Goal: Information Seeking & Learning: Learn about a topic

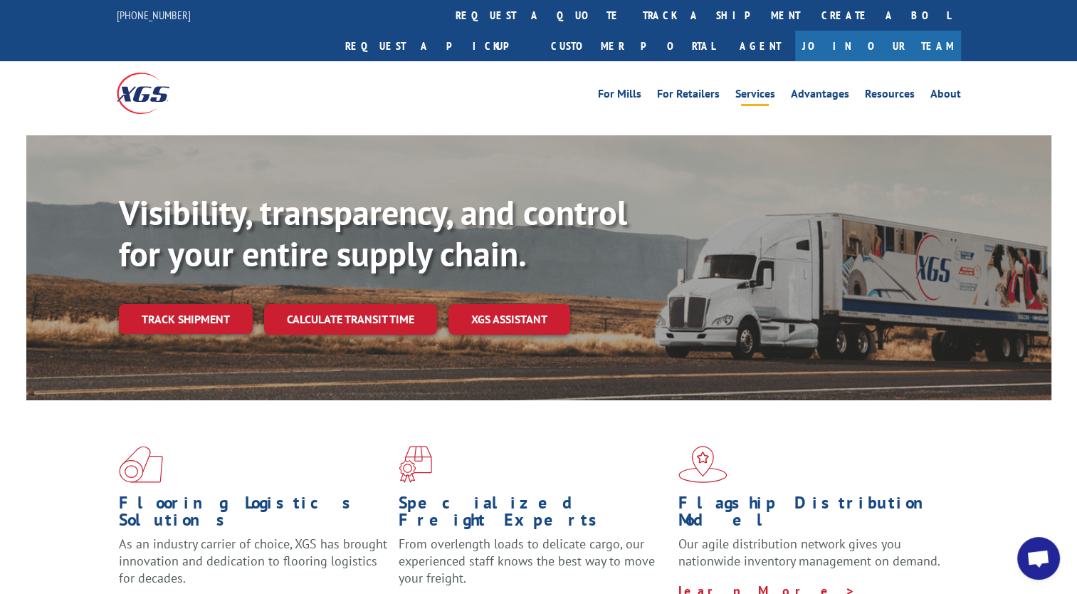
click at [761, 88] on link "Services" at bounding box center [755, 96] width 40 height 16
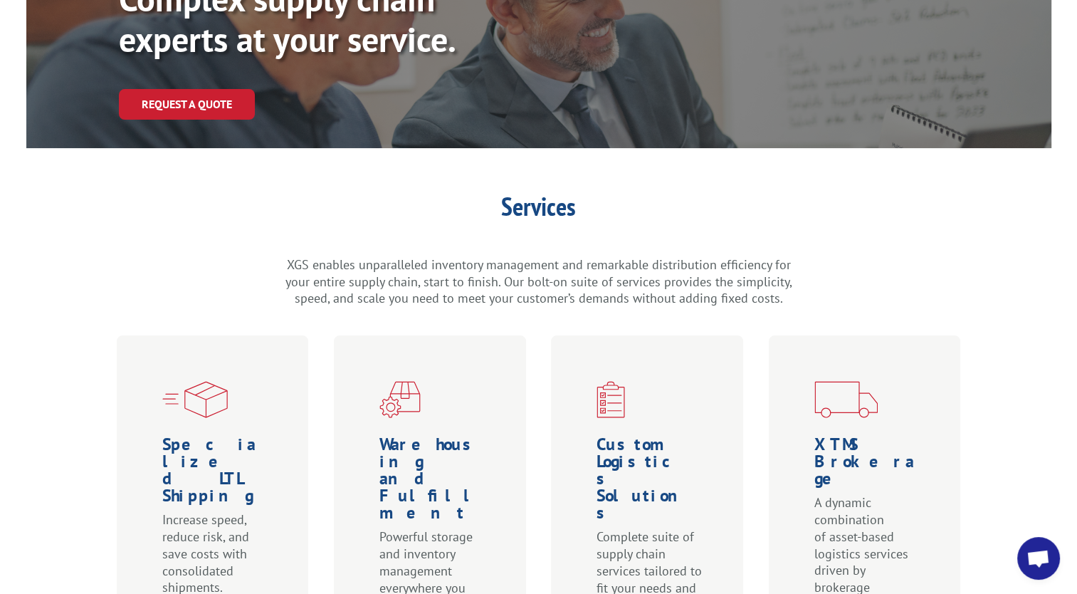
scroll to position [356, 0]
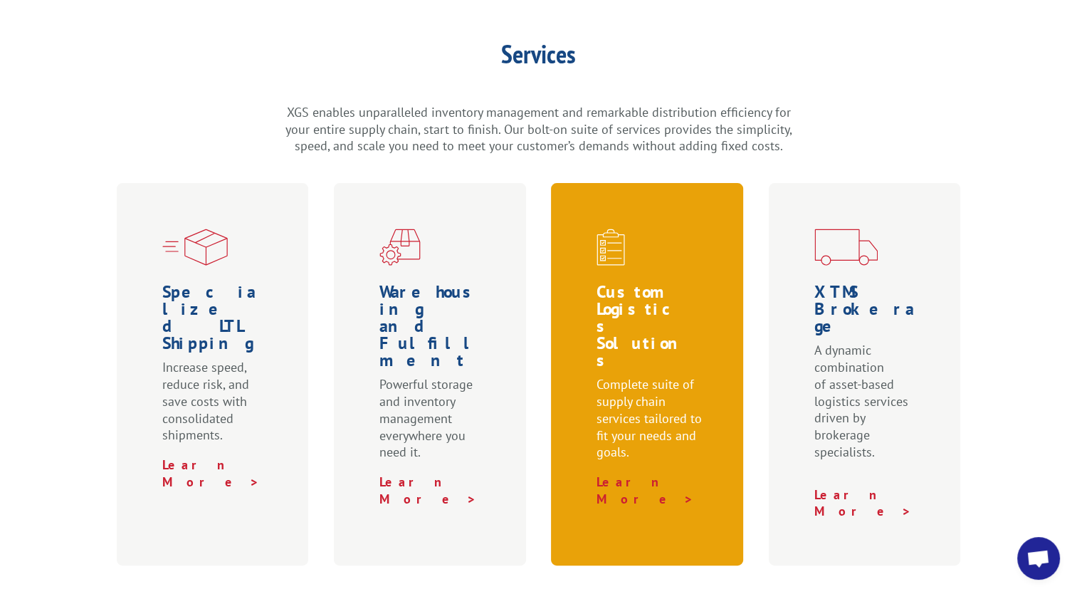
click at [693, 229] on span at bounding box center [650, 247] width 107 height 37
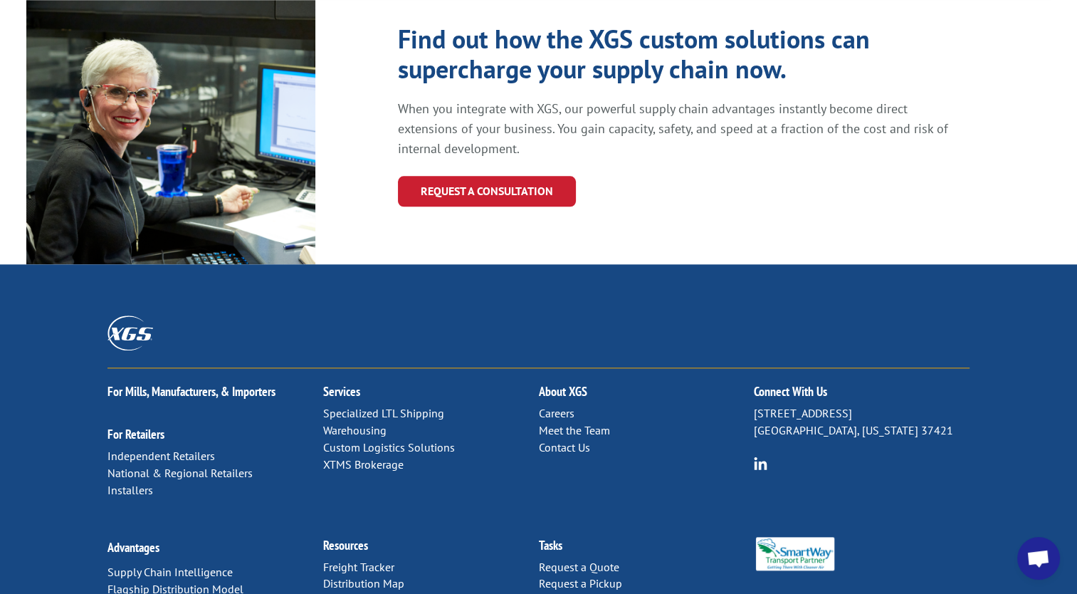
scroll to position [1549, 0]
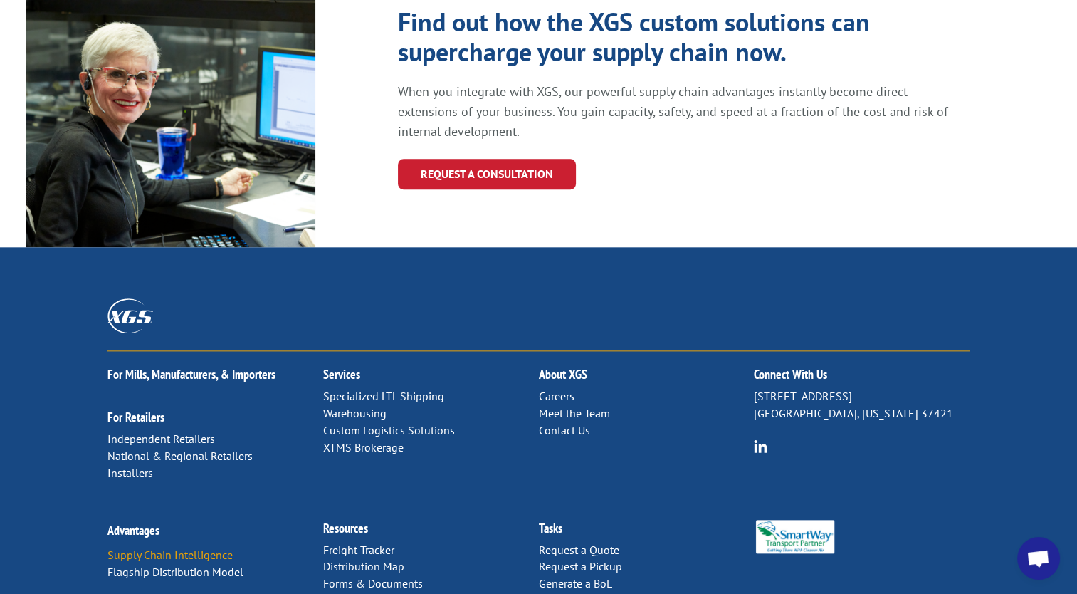
click at [228, 547] on link "Supply Chain Intelligence" at bounding box center [169, 554] width 125 height 14
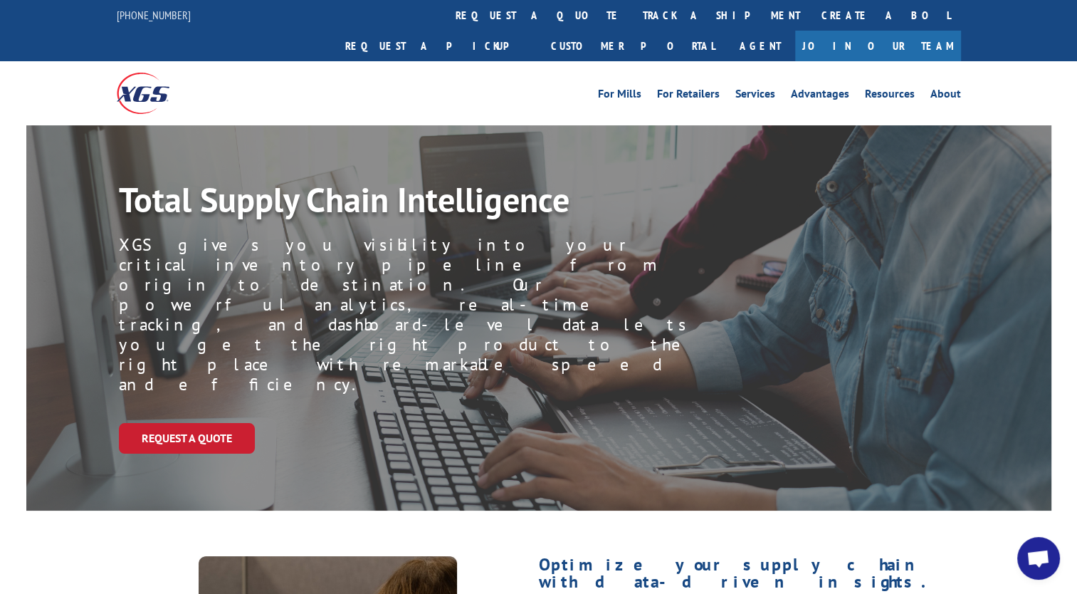
scroll to position [356, 0]
